Goal: Transaction & Acquisition: Purchase product/service

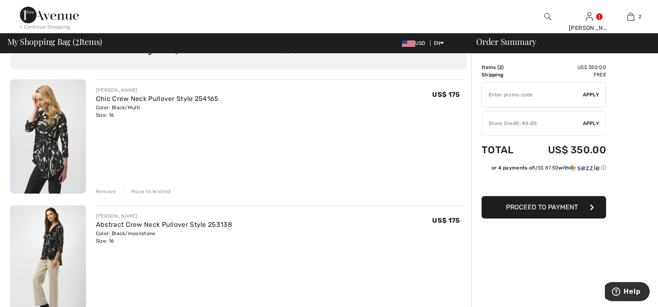
scroll to position [42, 0]
click at [47, 138] on img at bounding box center [48, 137] width 76 height 114
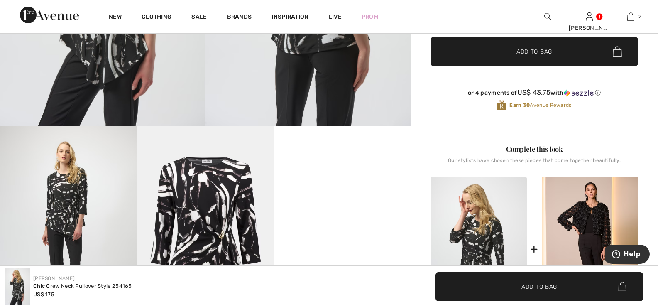
scroll to position [291, 0]
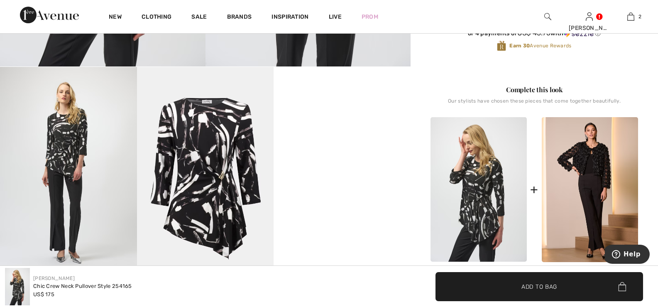
click at [346, 135] on video "Your browser does not support the video tag." at bounding box center [342, 101] width 137 height 69
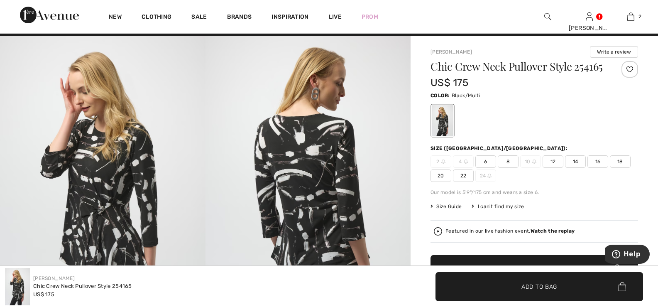
scroll to position [0, 0]
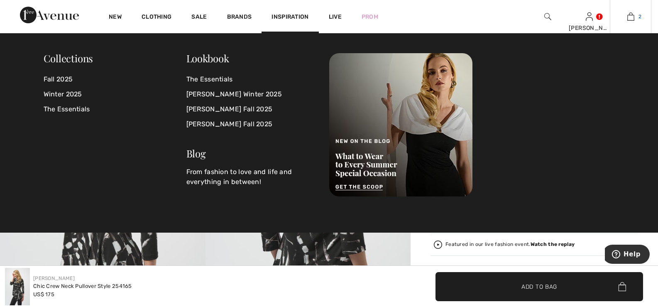
click at [634, 17] on img at bounding box center [631, 17] width 7 height 10
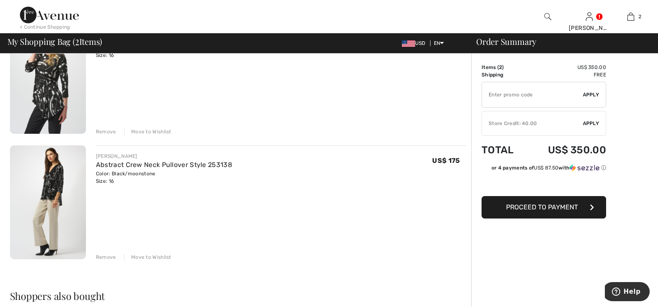
scroll to position [125, 0]
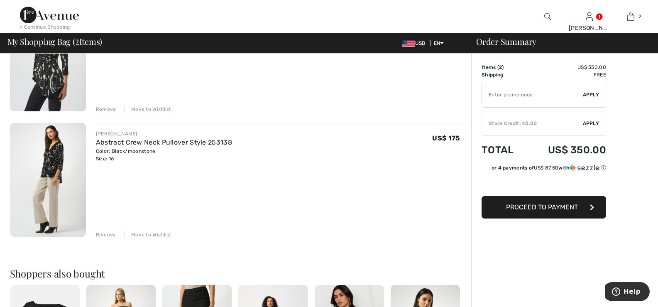
click at [51, 163] on img at bounding box center [48, 180] width 76 height 114
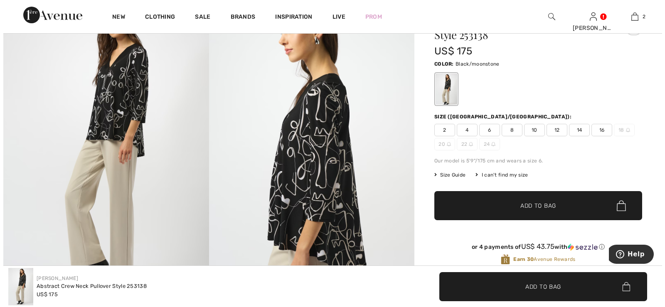
scroll to position [42, 0]
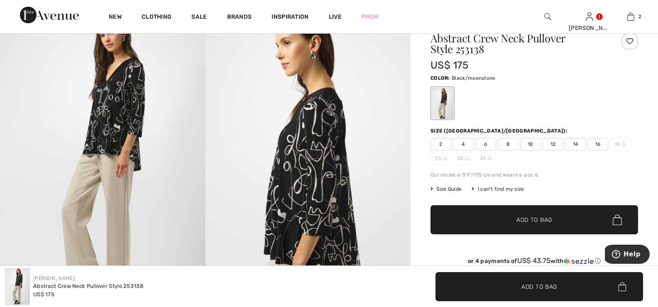
click at [324, 125] on img at bounding box center [309, 162] width 206 height 308
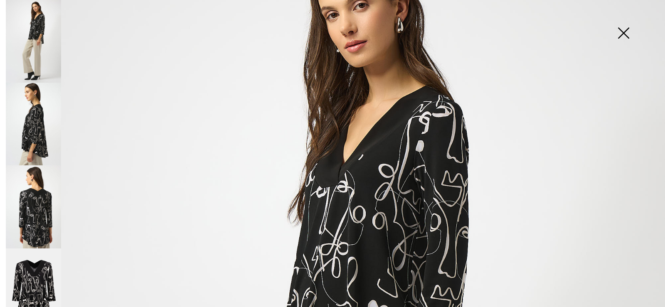
scroll to position [83, 0]
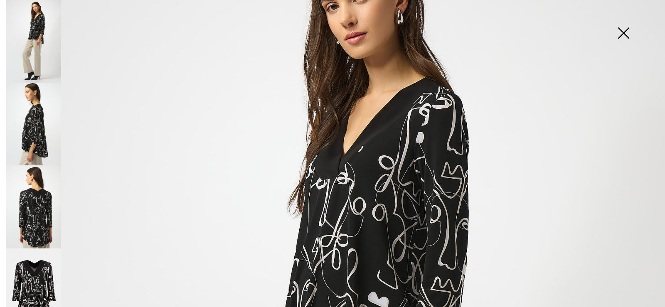
click at [33, 261] on img at bounding box center [33, 289] width 55 height 83
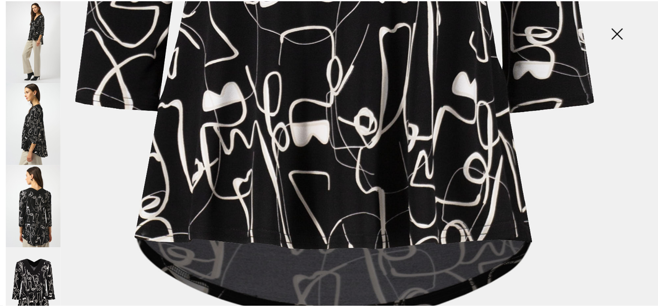
scroll to position [540, 0]
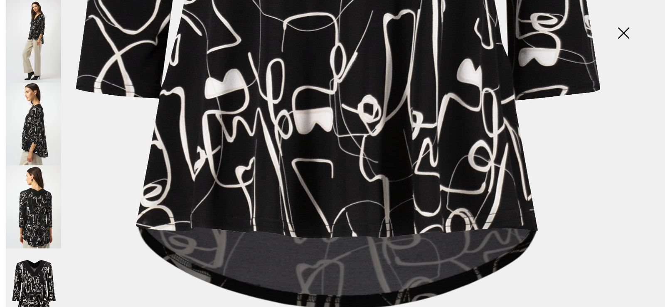
click at [623, 32] on img at bounding box center [623, 33] width 42 height 43
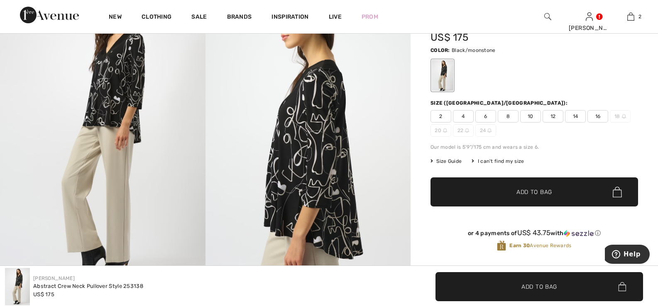
scroll to position [0, 0]
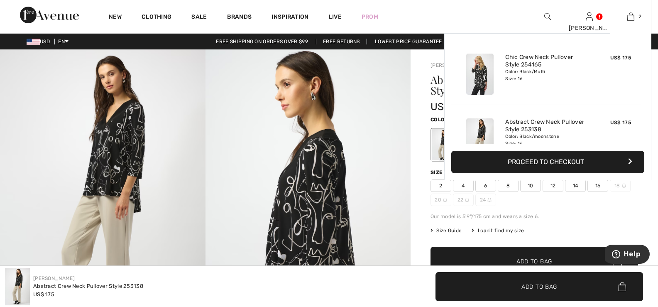
click at [534, 159] on button "Proceed to Checkout" at bounding box center [547, 162] width 193 height 22
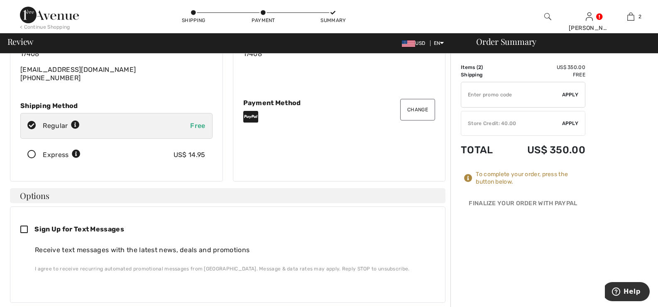
scroll to position [83, 0]
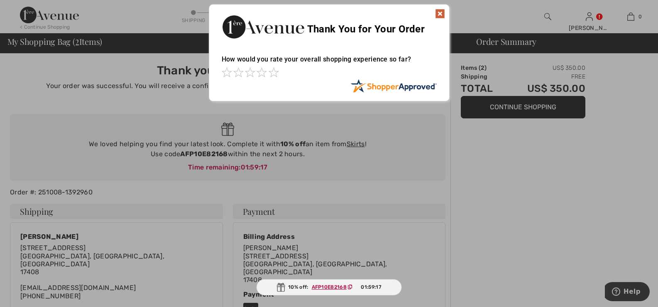
click at [440, 13] on img at bounding box center [440, 14] width 10 height 10
